Goal: Information Seeking & Learning: Learn about a topic

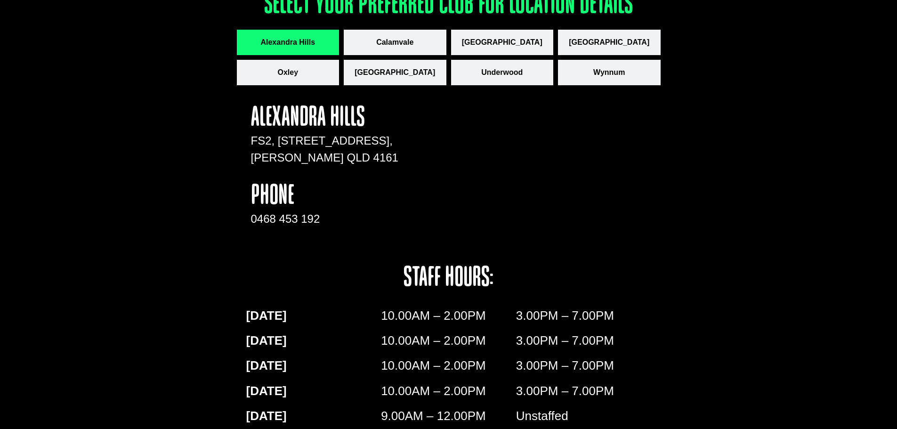
scroll to position [1224, 0]
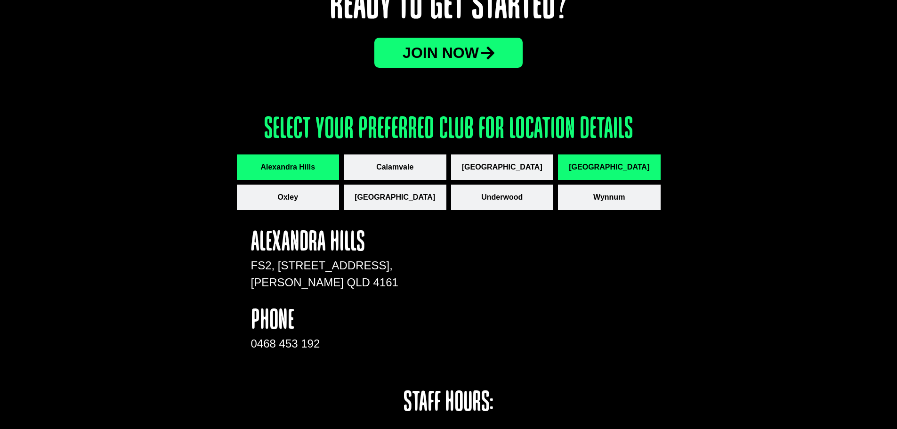
click at [603, 165] on span "[GEOGRAPHIC_DATA]" at bounding box center [609, 166] width 80 height 11
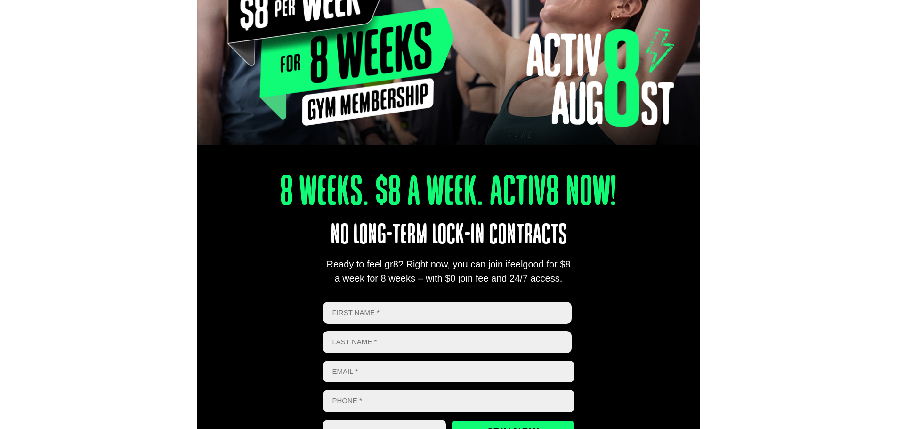
scroll to position [0, 0]
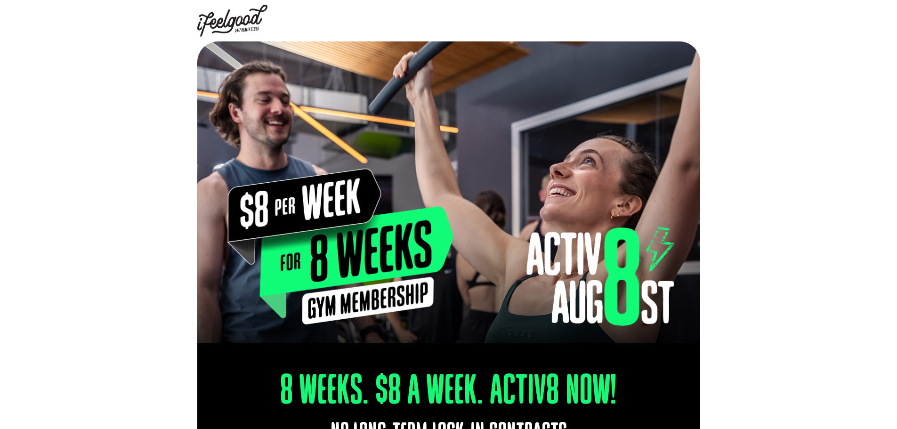
click at [239, 22] on img at bounding box center [232, 21] width 71 height 32
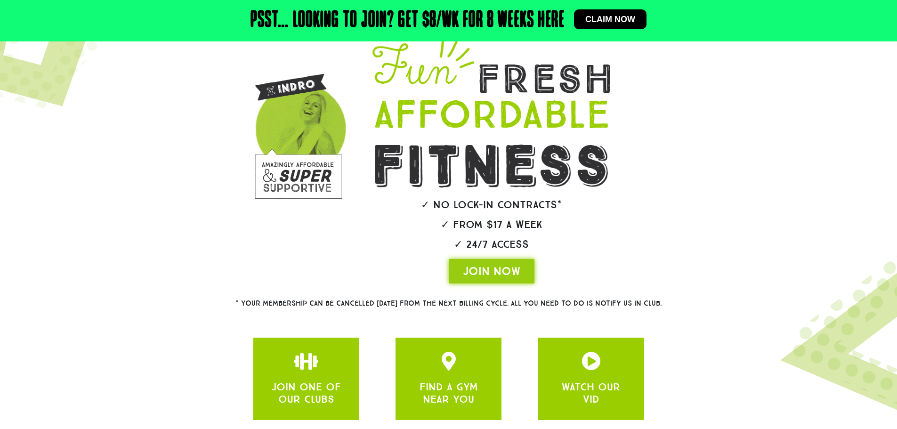
scroll to position [153, 0]
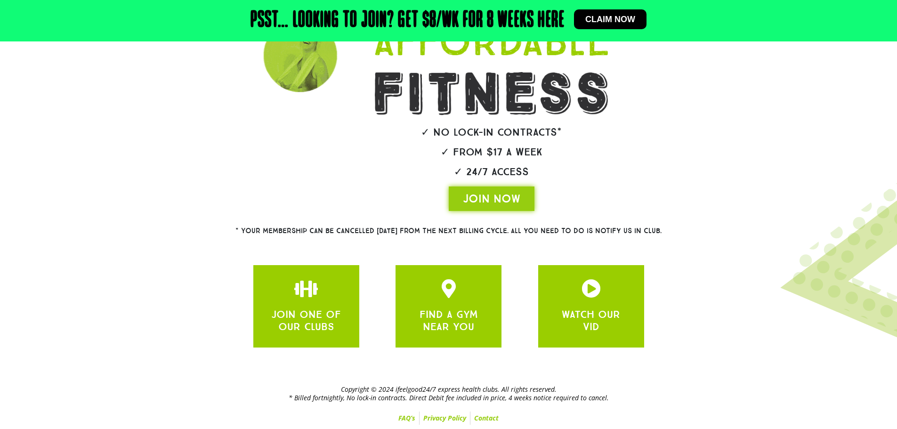
click at [564, 396] on h2 "Copyright © 2024 ifeelgood24/7 express health clubs. All rights reserved. * Bil…" at bounding box center [448, 393] width 603 height 17
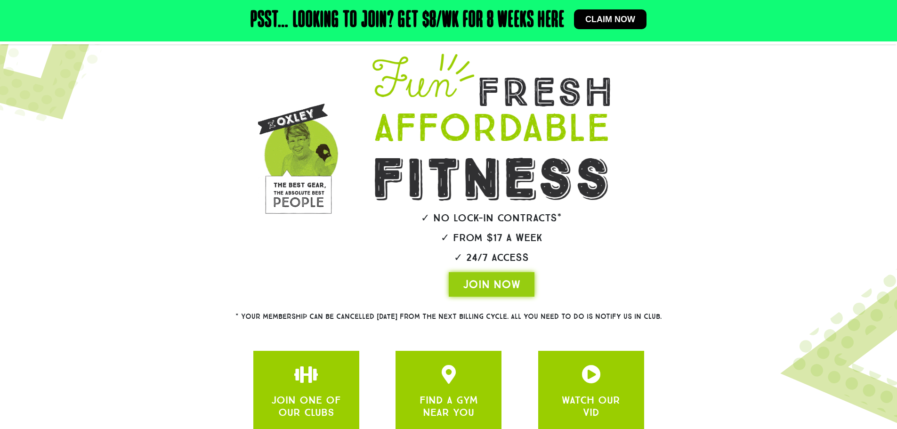
scroll to position [0, 0]
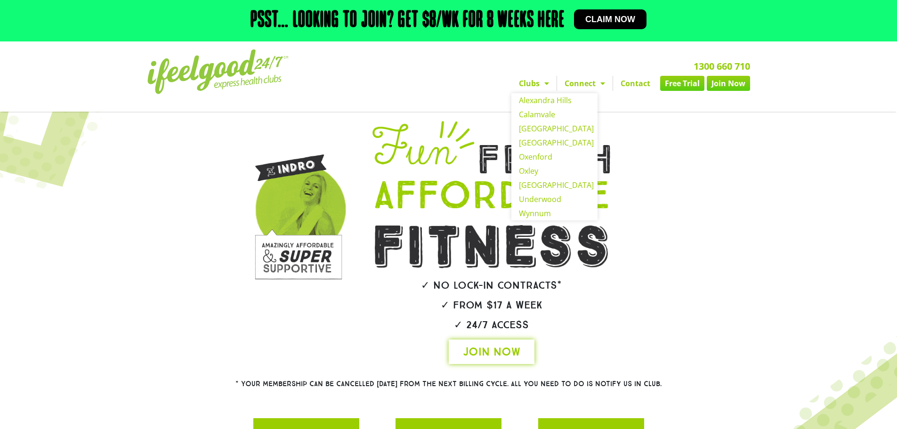
click at [491, 354] on span "JOIN NOW" at bounding box center [491, 351] width 57 height 15
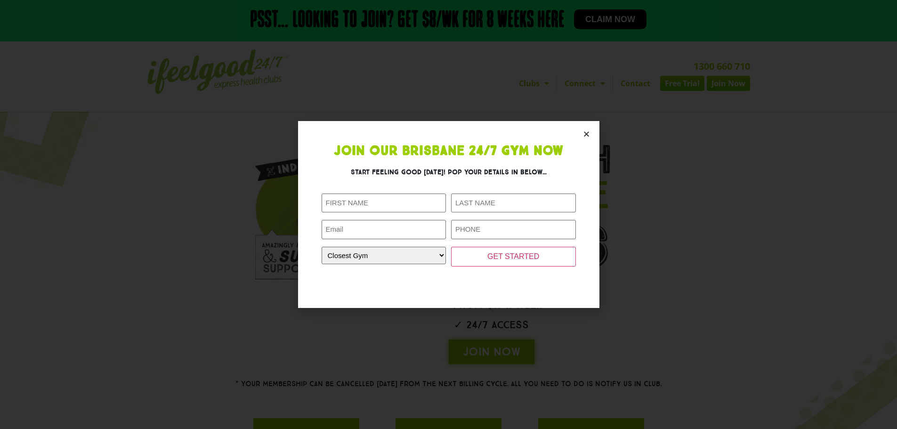
click at [583, 135] on icon "Close" at bounding box center [586, 133] width 7 height 7
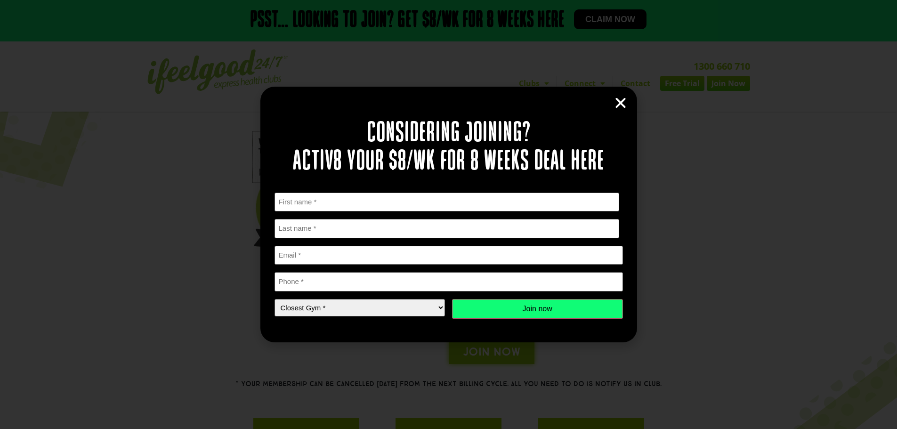
click at [630, 100] on div "Considering joining? Activ8 your $8/wk for 8 weeks deal here " * " indicates re…" at bounding box center [448, 214] width 377 height 255
click at [621, 105] on icon "Close" at bounding box center [620, 103] width 14 height 14
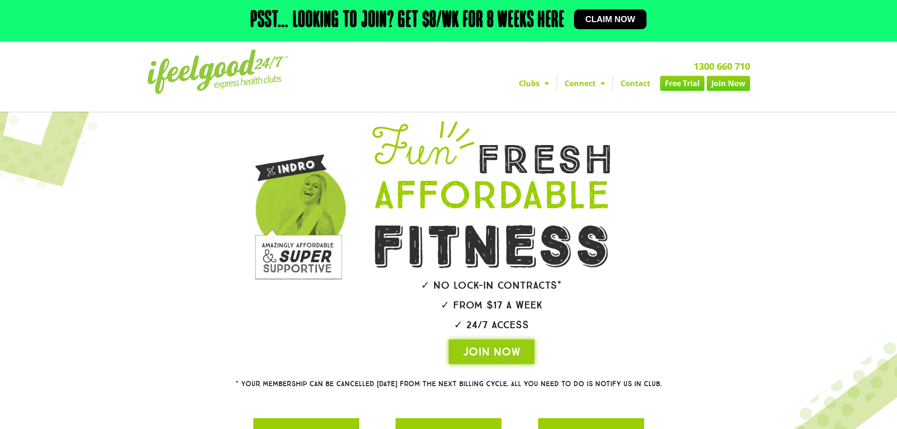
click at [542, 79] on span "Menu" at bounding box center [543, 83] width 9 height 17
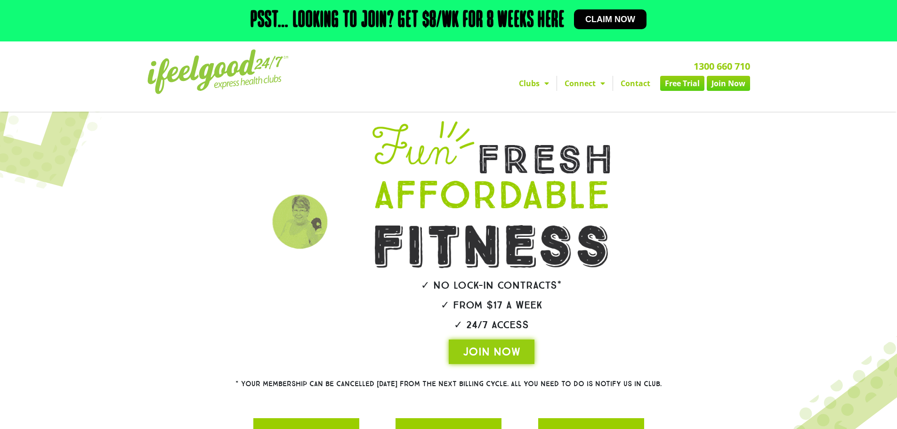
click at [542, 79] on span "Menu" at bounding box center [543, 83] width 9 height 17
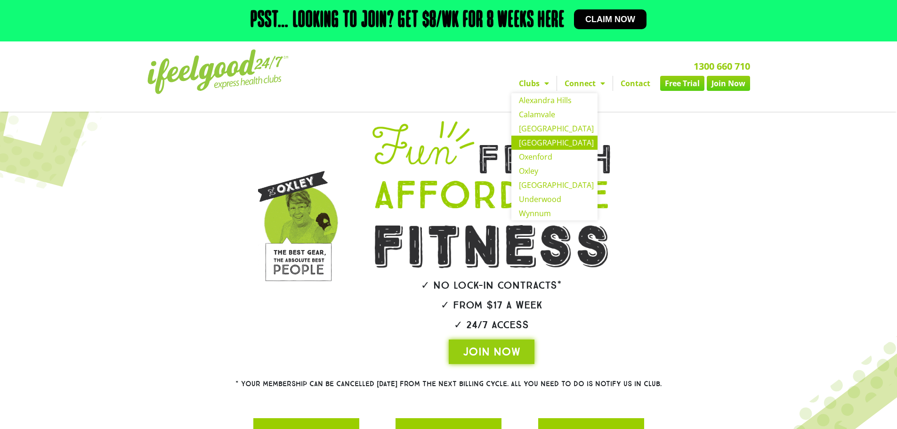
click at [548, 140] on link "[GEOGRAPHIC_DATA]" at bounding box center [554, 143] width 86 height 14
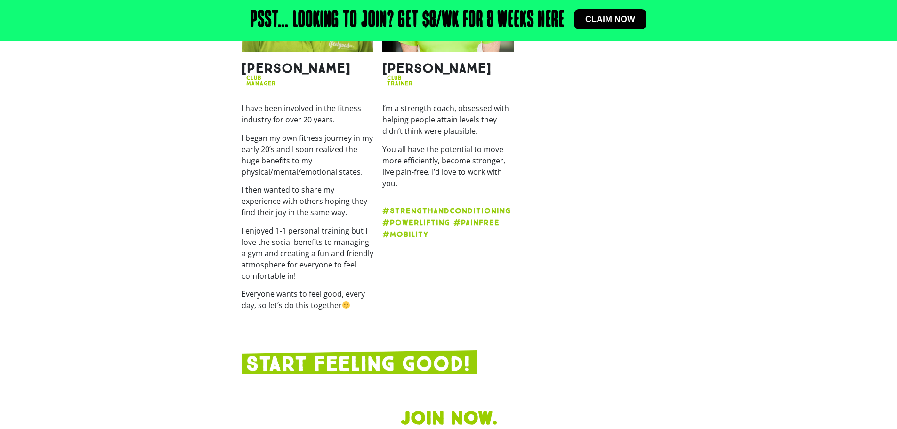
scroll to position [1556, 0]
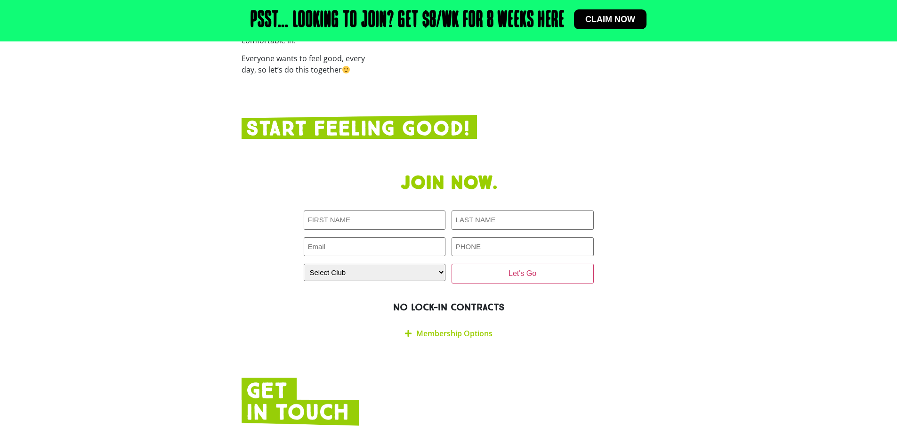
click at [450, 328] on link "Membership Options" at bounding box center [454, 333] width 76 height 10
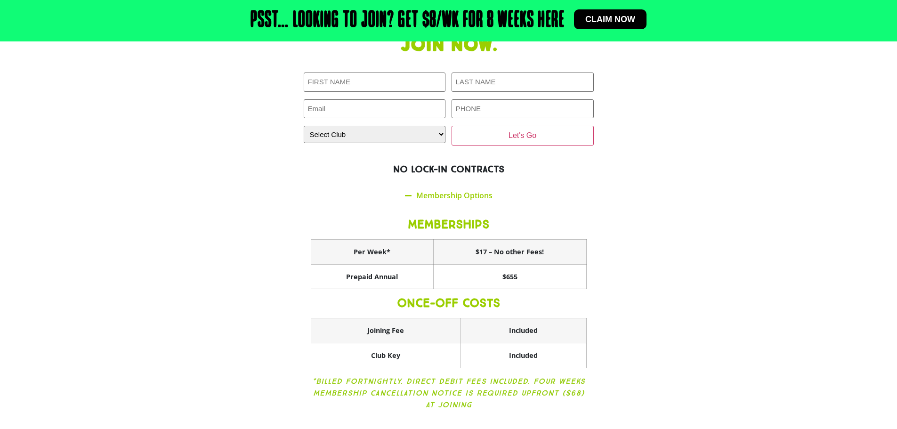
scroll to position [1697, 0]
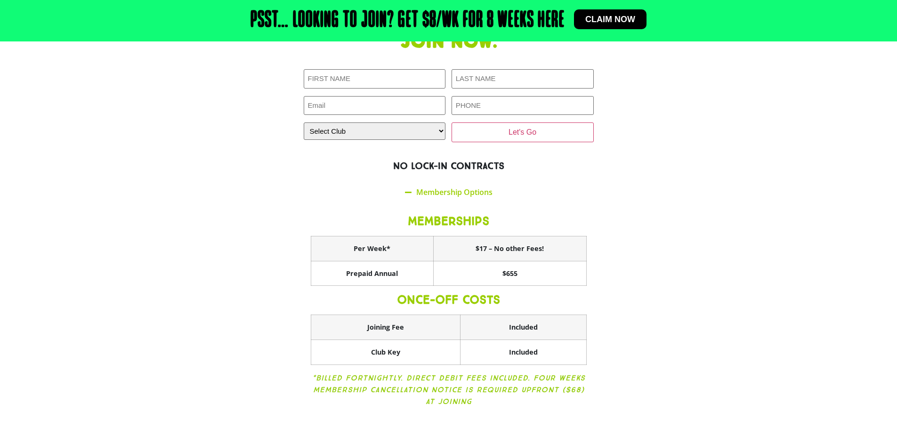
click at [642, 255] on div "Join now. First NAME (Required) LAST NAME (Required) Email (Required) PHONE (Re…" at bounding box center [449, 226] width 424 height 400
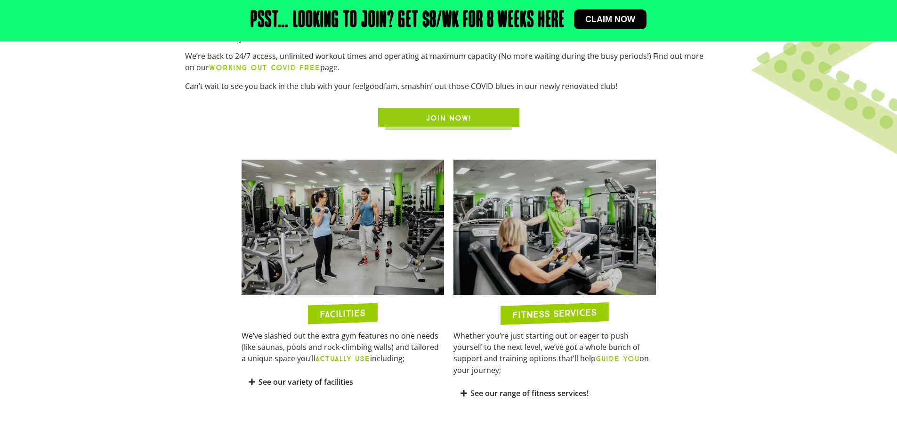
scroll to position [518, 0]
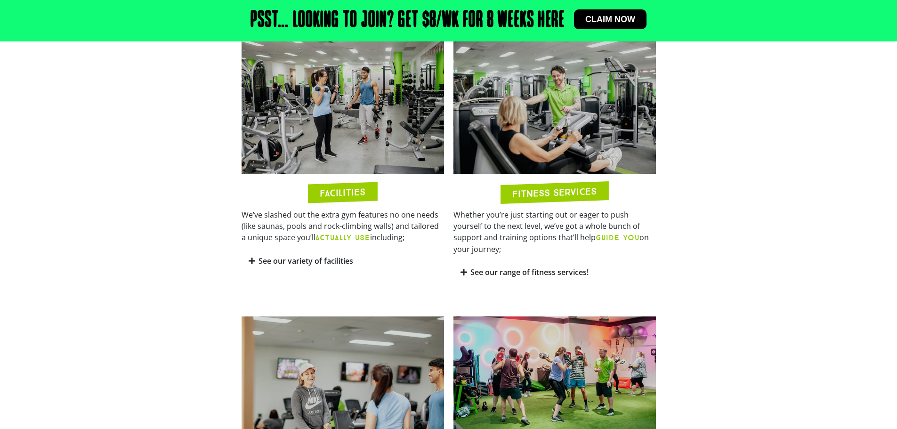
click at [254, 257] on icon at bounding box center [252, 261] width 7 height 8
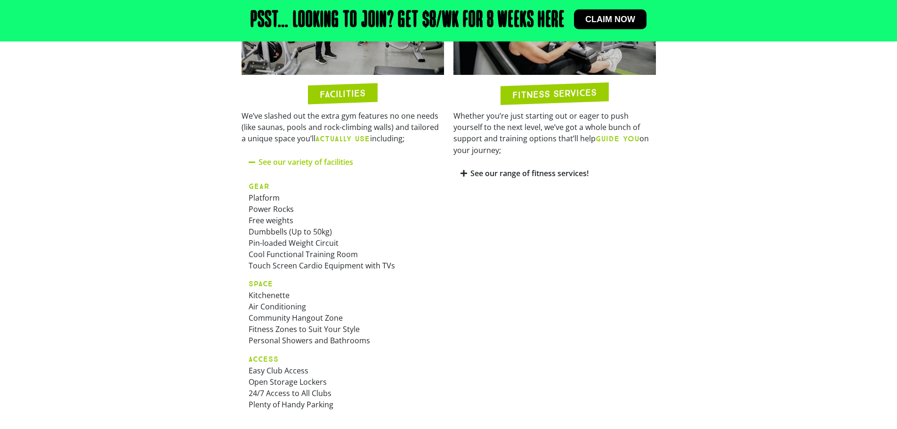
scroll to position [565, 0]
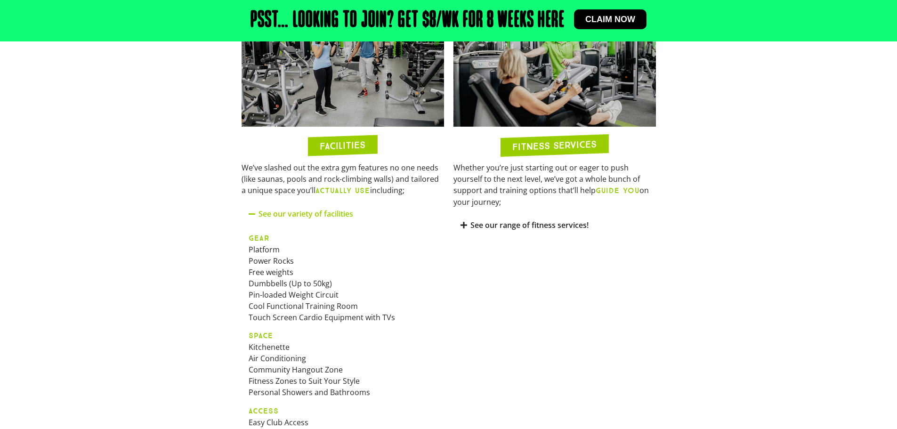
click at [539, 220] on link "See our range of fitness services!" at bounding box center [529, 225] width 118 height 10
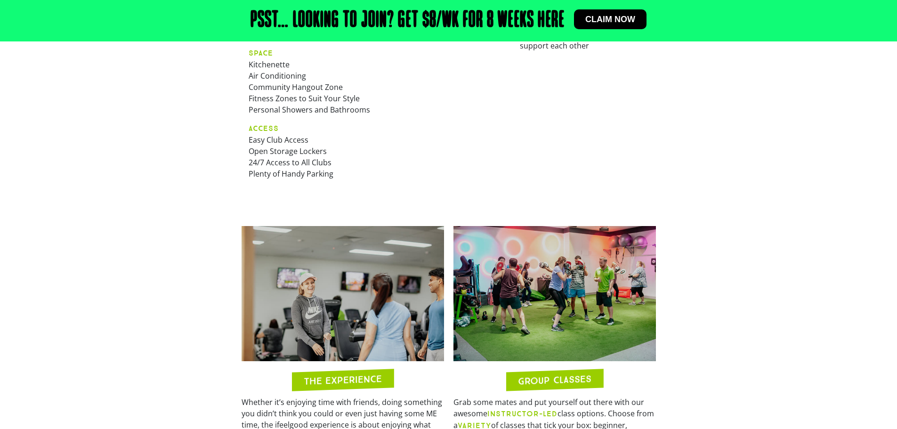
scroll to position [659, 0]
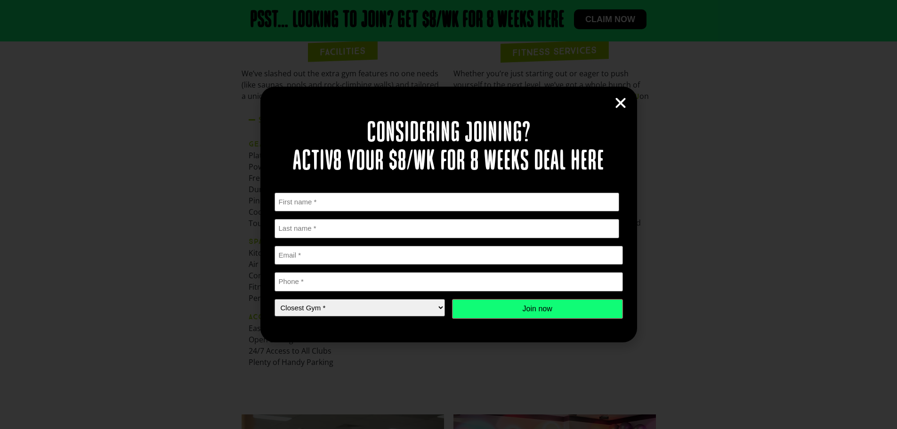
click at [622, 102] on icon "Close" at bounding box center [620, 103] width 14 height 14
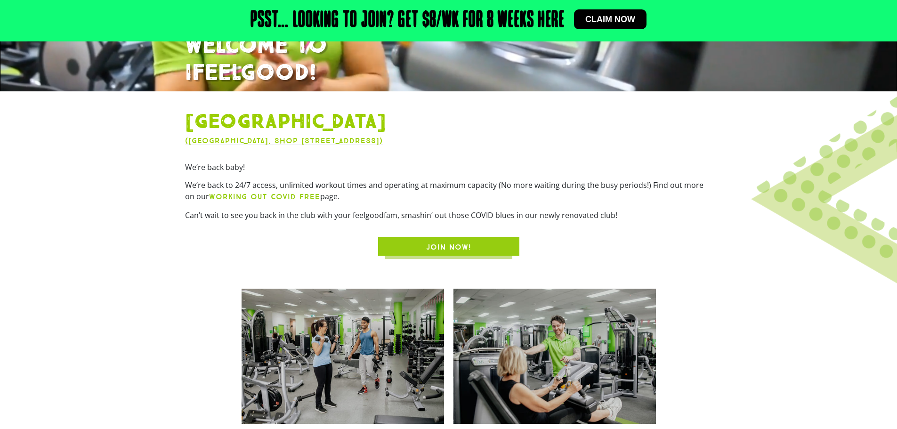
scroll to position [377, 0]
